Goal: Task Accomplishment & Management: Use online tool/utility

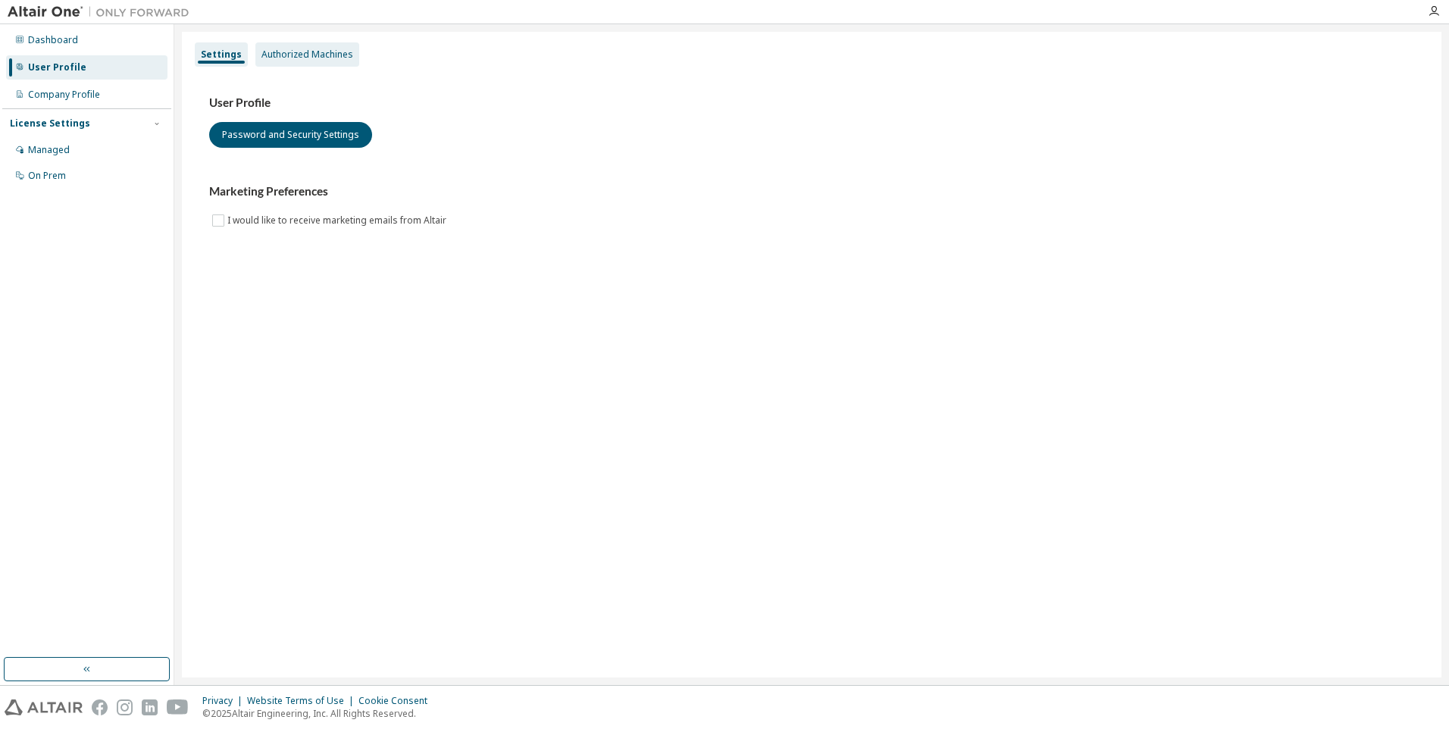
click at [330, 53] on div "Authorized Machines" at bounding box center [307, 54] width 92 height 12
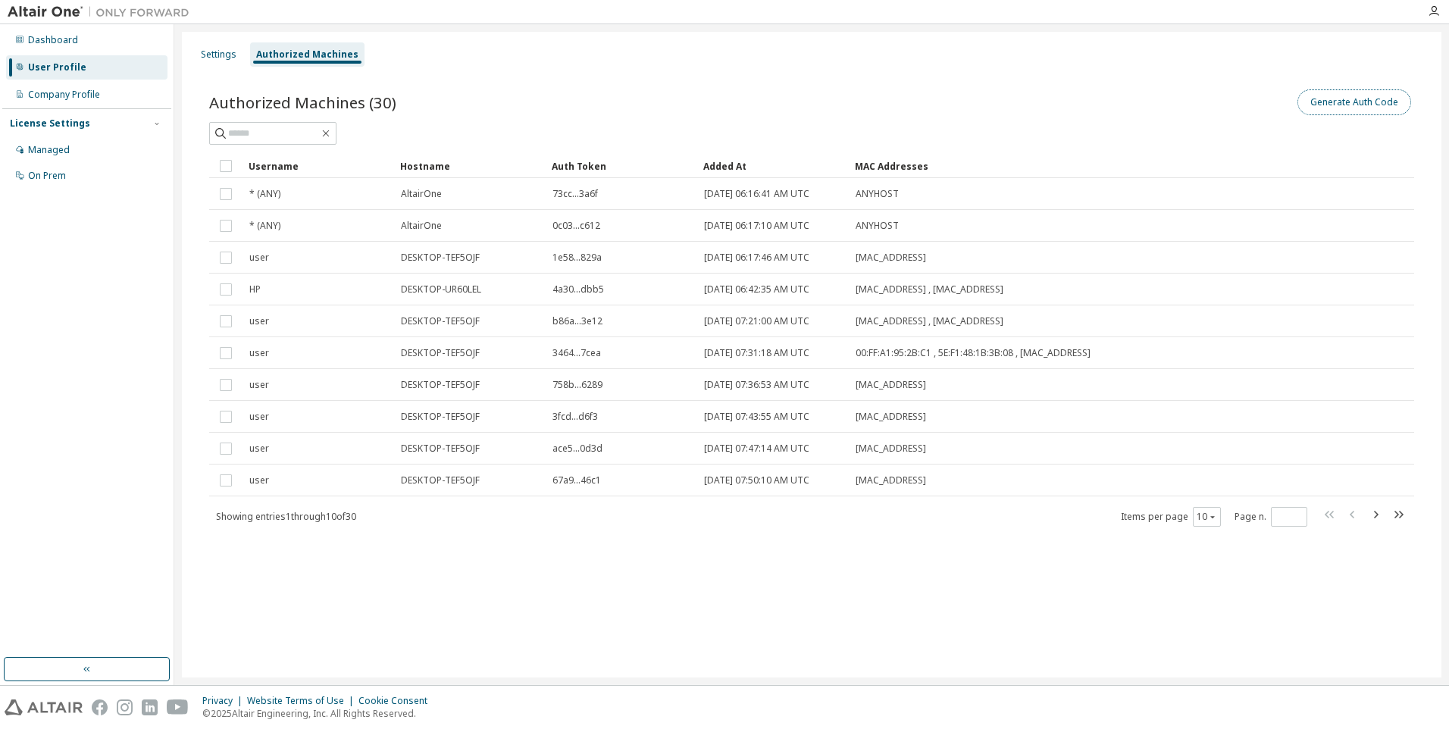
click at [1345, 105] on button "Generate Auth Code" at bounding box center [1354, 102] width 114 height 26
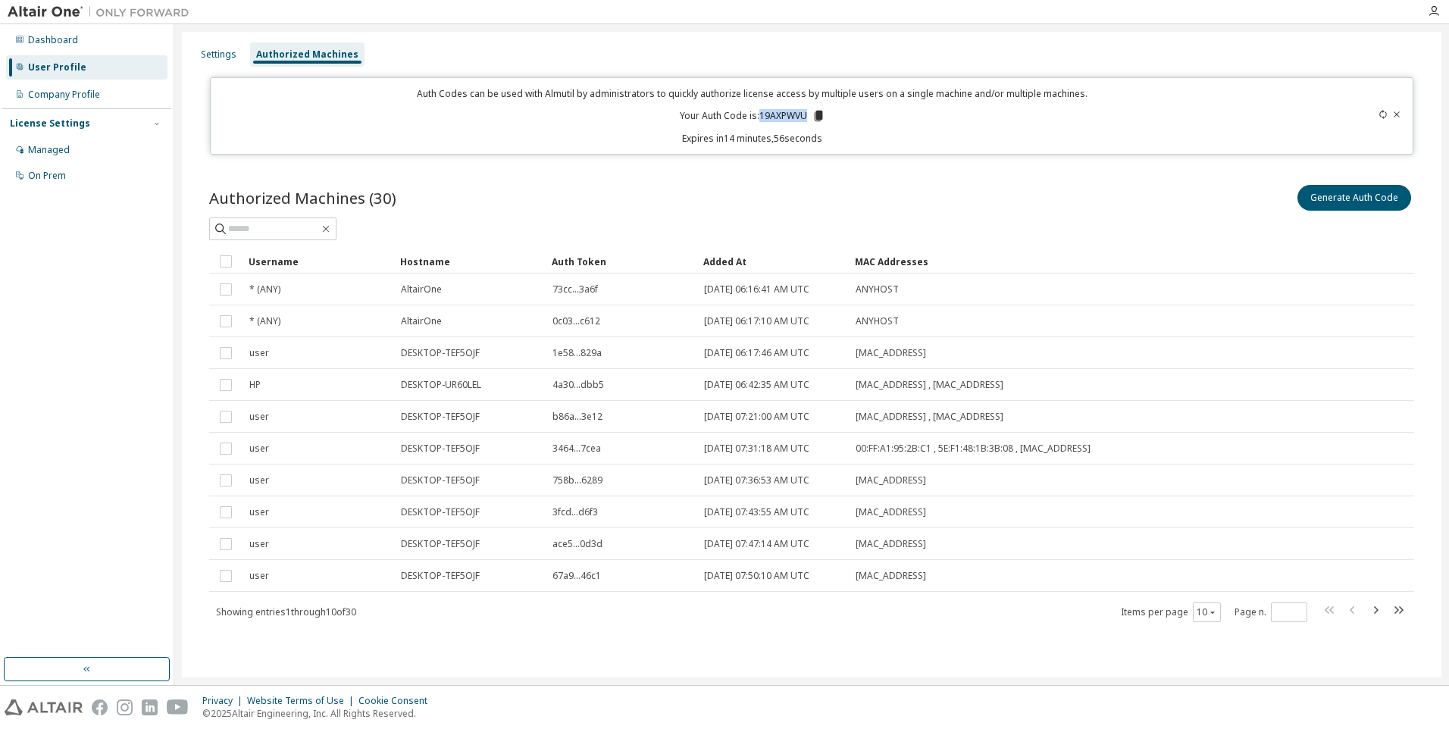
drag, startPoint x: 760, startPoint y: 117, endPoint x: 808, endPoint y: 118, distance: 47.8
click at [808, 118] on p "Your Auth Code is: 19AXPWVU" at bounding box center [752, 116] width 145 height 14
copy p "19AXPWVU"
click at [1432, 14] on icon "button" at bounding box center [1434, 11] width 12 height 12
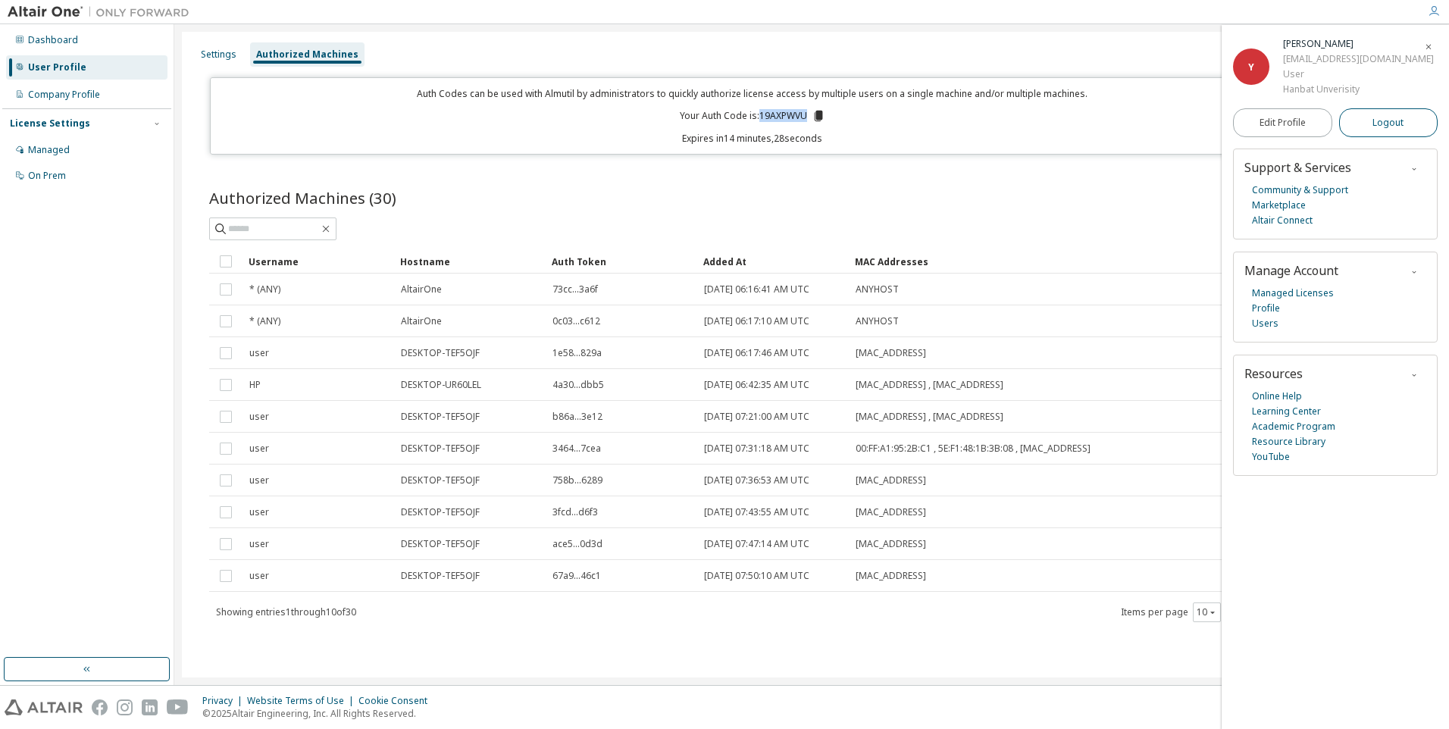
click at [1400, 126] on span "Logout" at bounding box center [1387, 122] width 31 height 15
